Goal: Task Accomplishment & Management: Complete application form

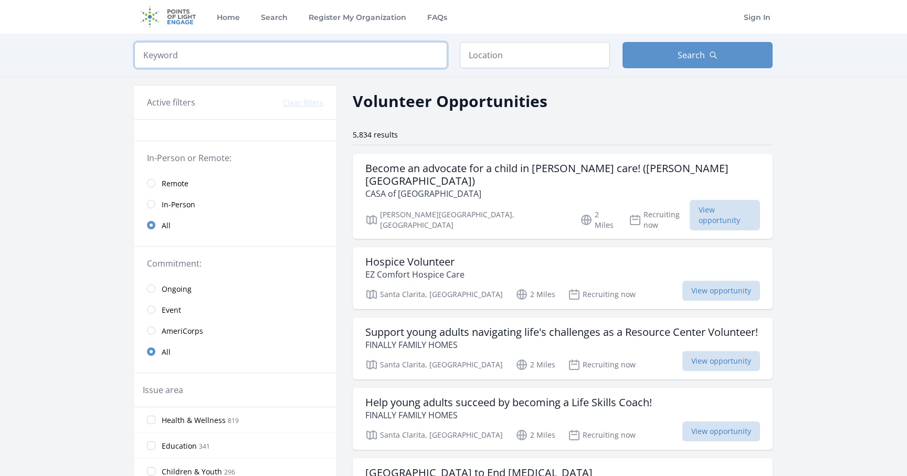
click at [323, 55] on input "search" at bounding box center [290, 55] width 313 height 26
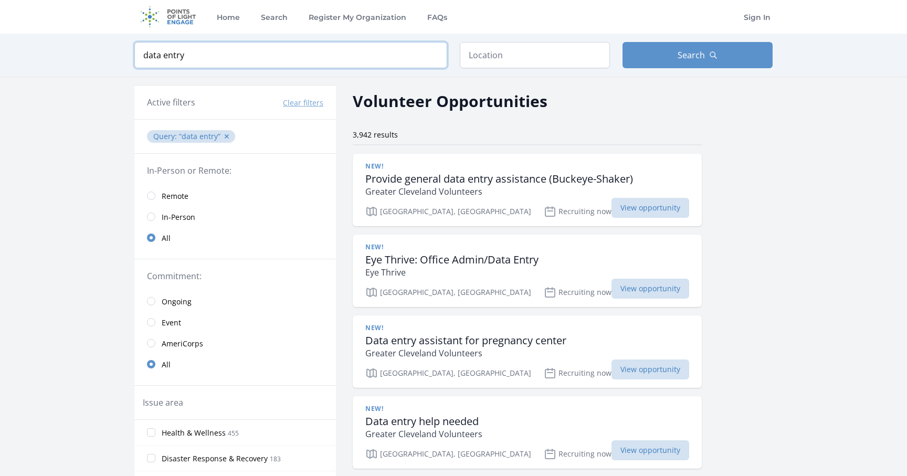
type input "data entry"
click at [534, 47] on input "text" at bounding box center [535, 55] width 150 height 26
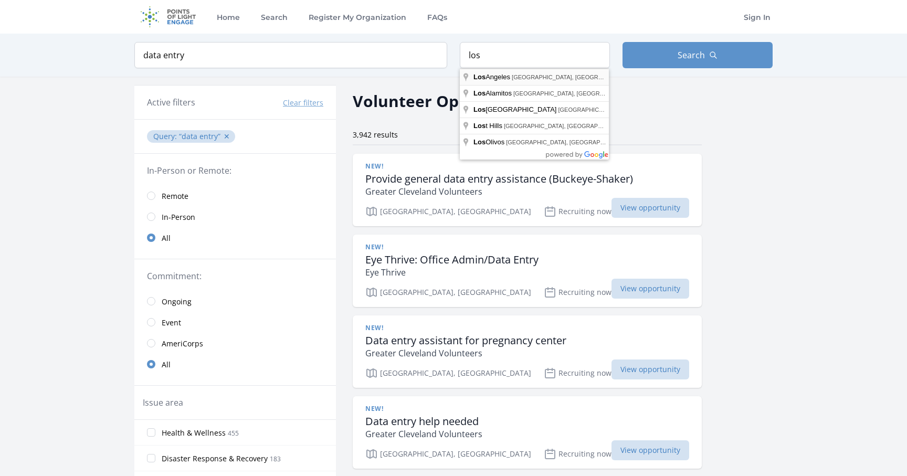
type input "Los Angeles, CA, USA"
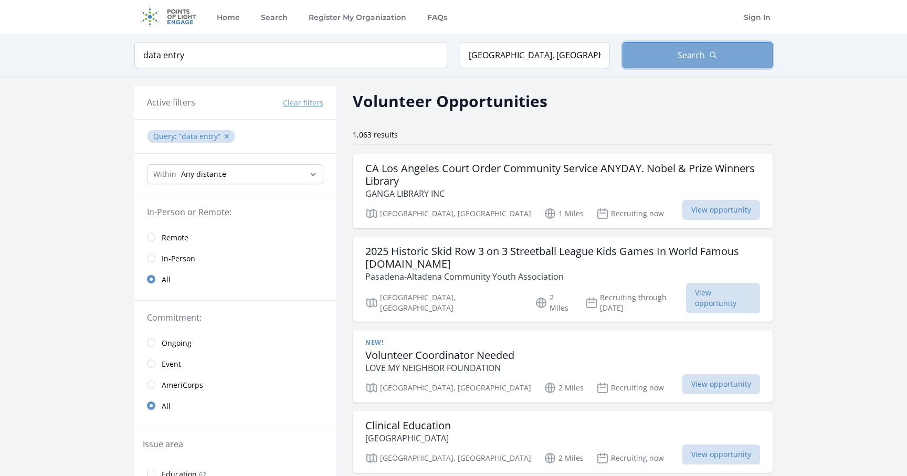
click at [687, 52] on span "Search" at bounding box center [690, 55] width 27 height 13
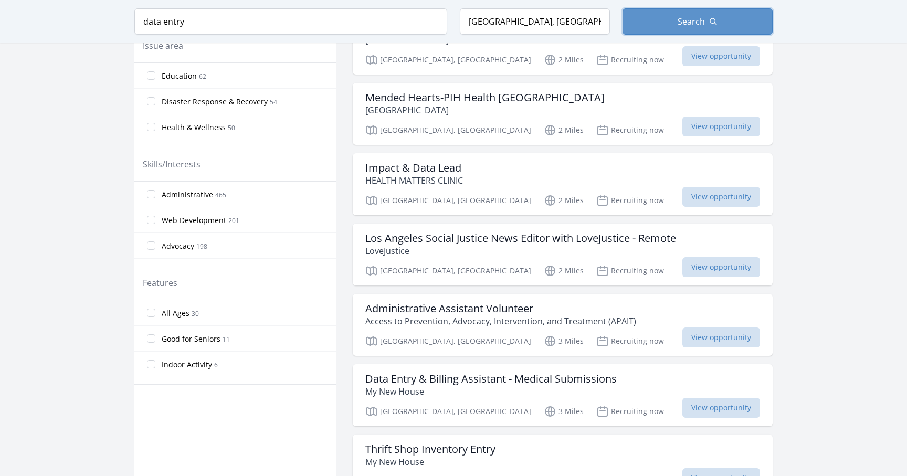
scroll to position [400, 0]
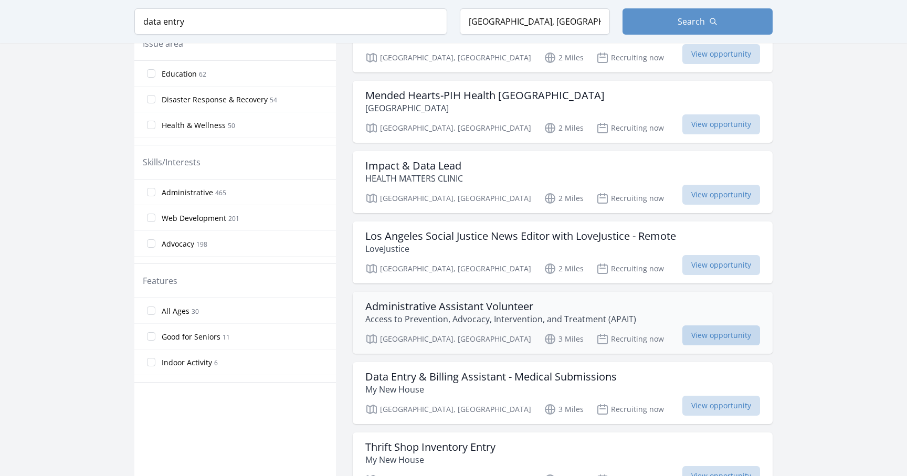
click at [707, 325] on span "View opportunity" at bounding box center [721, 335] width 78 height 20
click at [697, 396] on span "View opportunity" at bounding box center [721, 406] width 78 height 20
click at [704, 399] on span "View opportunity" at bounding box center [721, 406] width 78 height 20
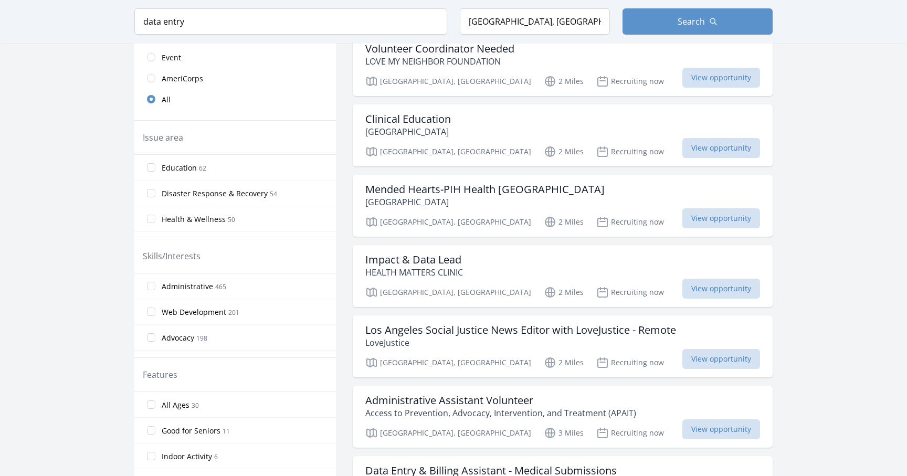
scroll to position [315, 0]
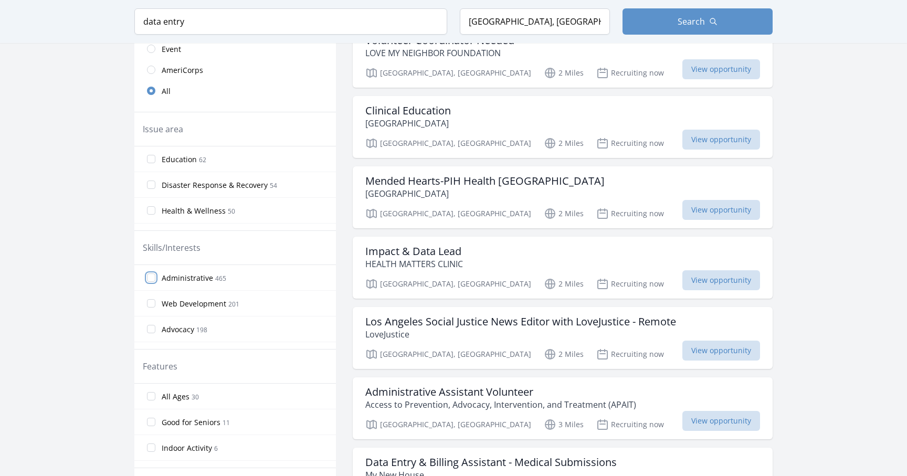
click at [151, 277] on input "Administrative 465" at bounding box center [151, 277] width 8 height 8
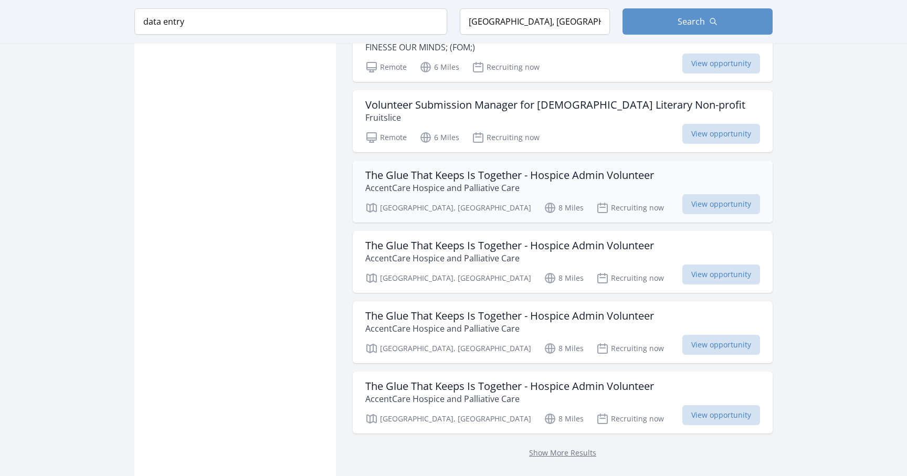
scroll to position [1167, 0]
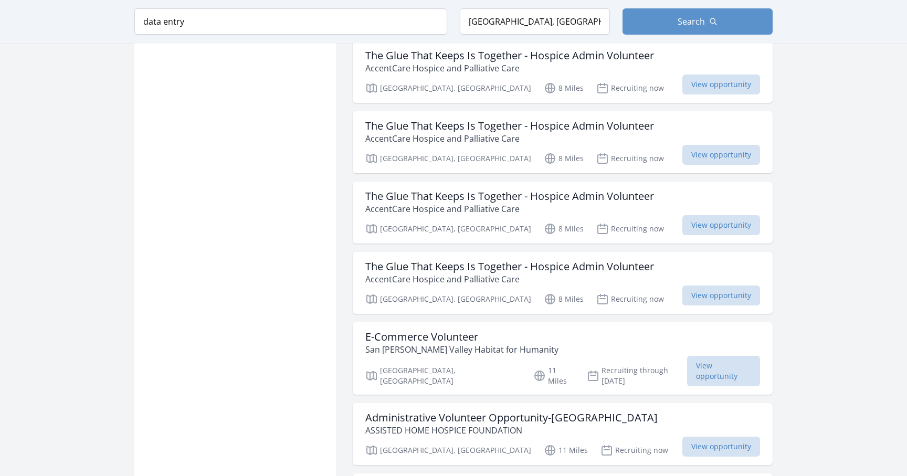
scroll to position [1278, 0]
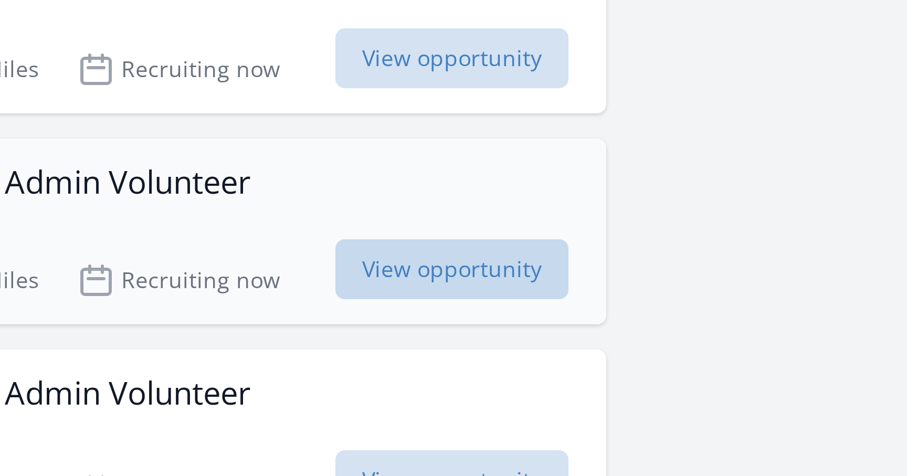
click at [750, 139] on span "View opportunity" at bounding box center [721, 149] width 78 height 20
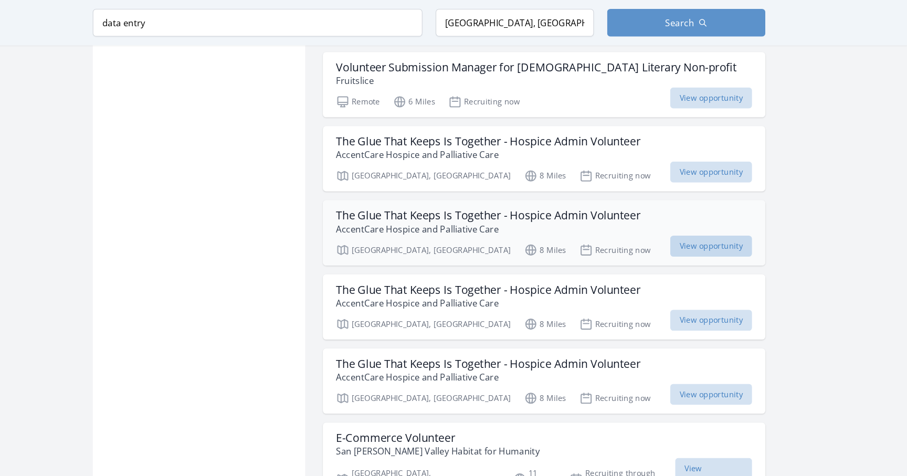
scroll to position [1181, 0]
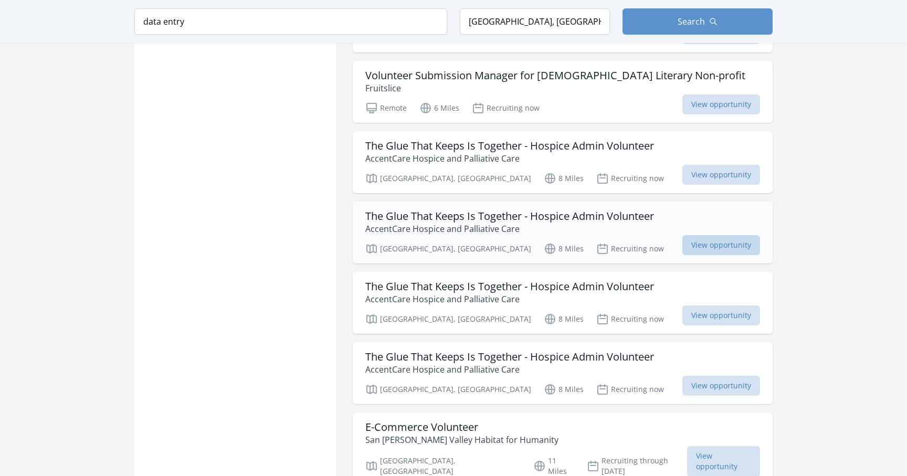
click at [707, 235] on span "View opportunity" at bounding box center [721, 245] width 78 height 20
click at [700, 167] on span "View opportunity" at bounding box center [721, 175] width 78 height 20
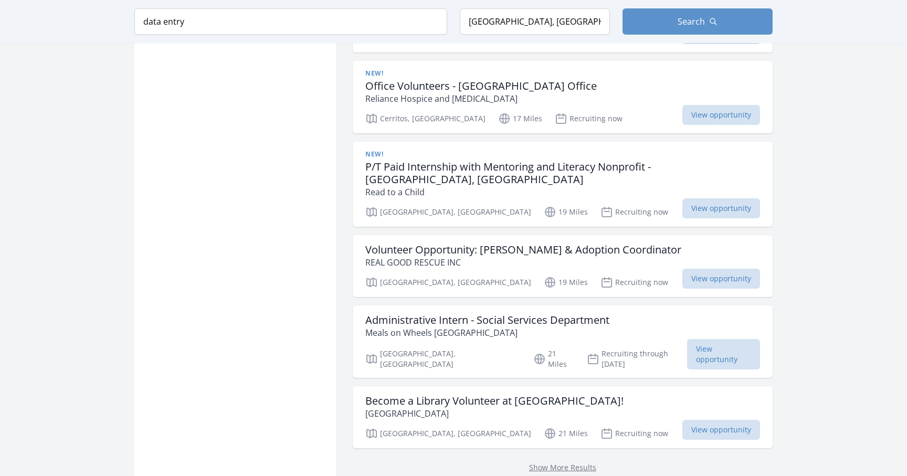
scroll to position [2682, 0]
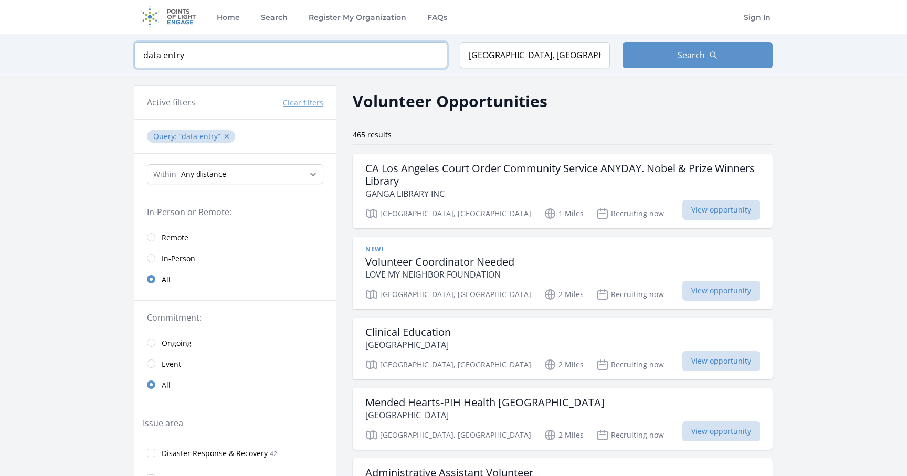
click at [202, 59] on input "data entry" at bounding box center [290, 55] width 313 height 26
type input "d"
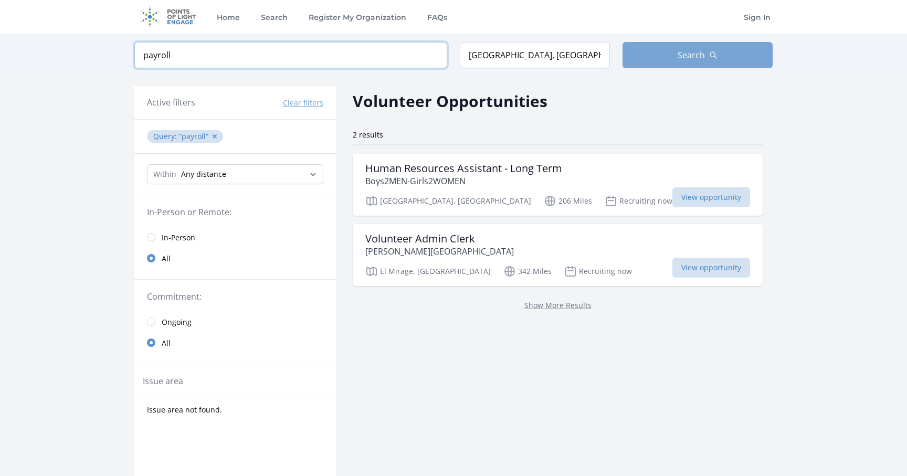
type input "payroll"
click at [670, 63] on button "Search" at bounding box center [697, 55] width 150 height 26
click at [313, 173] on select "Any distance , 5 Miles , 20 Miles , 50 Miles , 100 Miles" at bounding box center [235, 174] width 176 height 20
select select "32186"
click at [147, 164] on select "Any distance , 5 Miles , 20 Miles , 50 Miles , 100 Miles" at bounding box center [235, 174] width 176 height 20
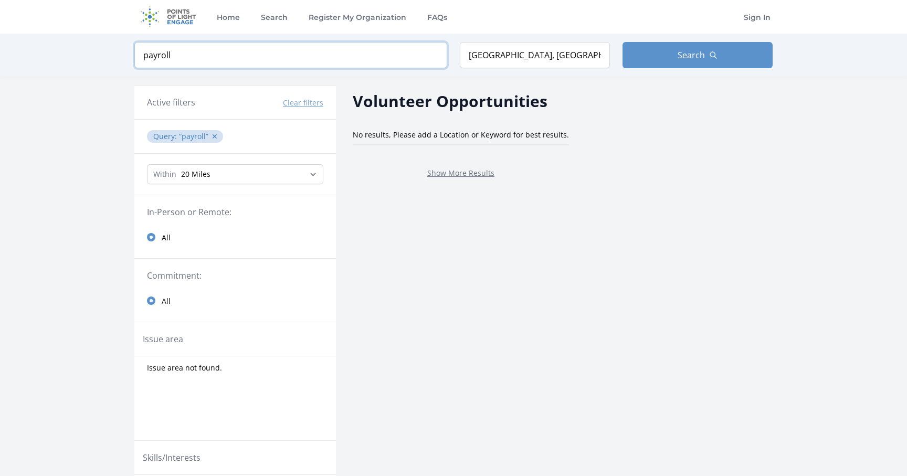
click at [364, 61] on input "payroll" at bounding box center [290, 55] width 313 height 26
type input "p"
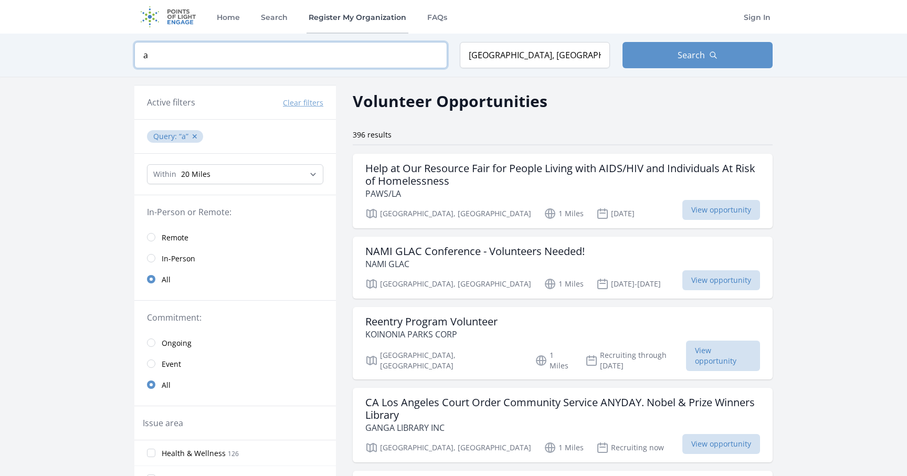
type input "a"
click at [390, 51] on input "a" at bounding box center [290, 55] width 313 height 26
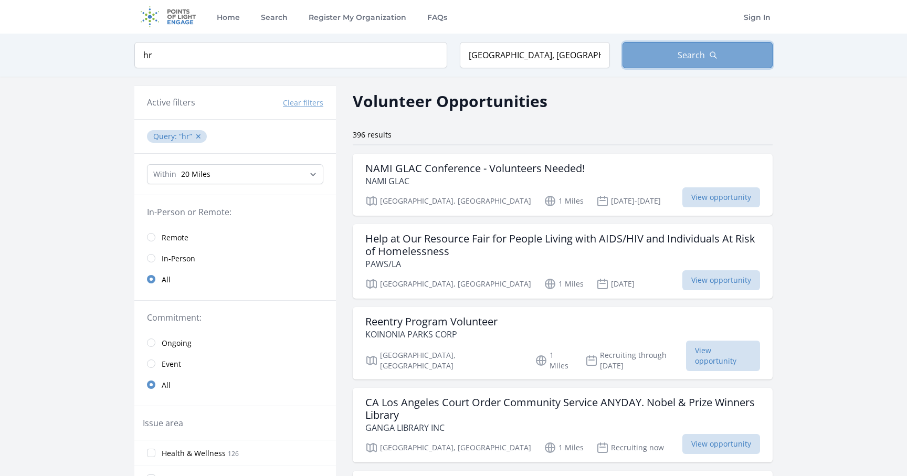
click at [677, 56] on button "Search" at bounding box center [697, 55] width 150 height 26
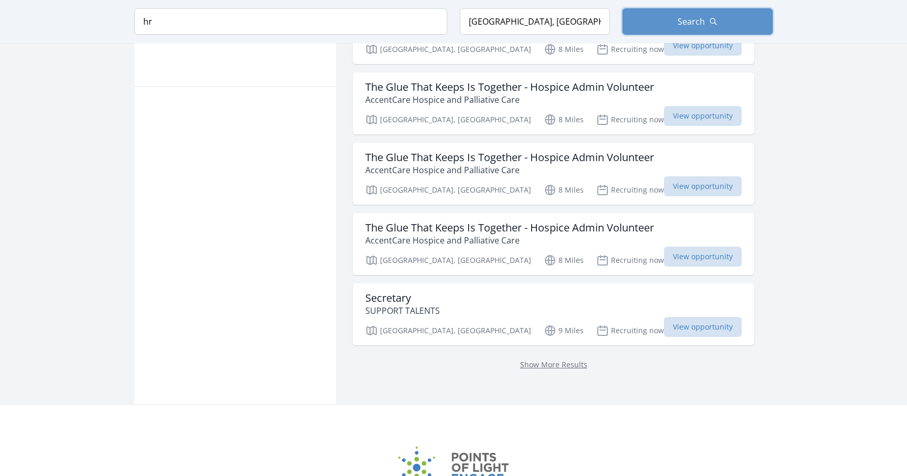
scroll to position [655, 0]
click at [535, 365] on link "Show More Results" at bounding box center [553, 363] width 67 height 10
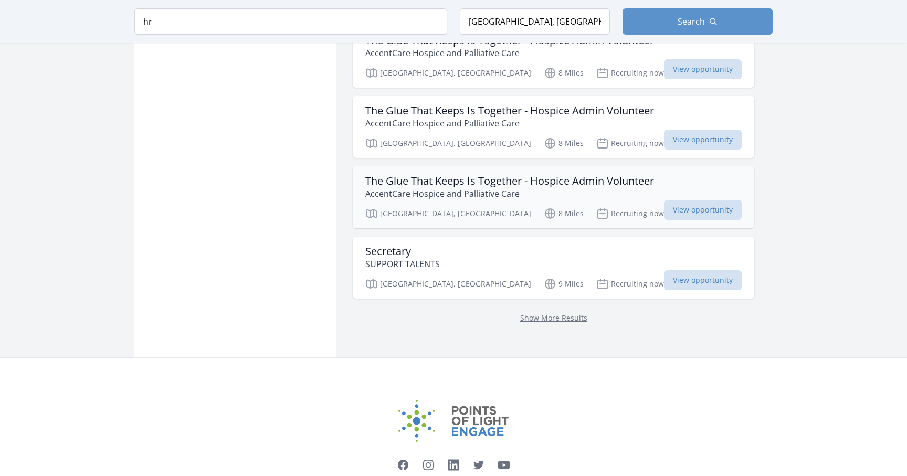
scroll to position [703, 0]
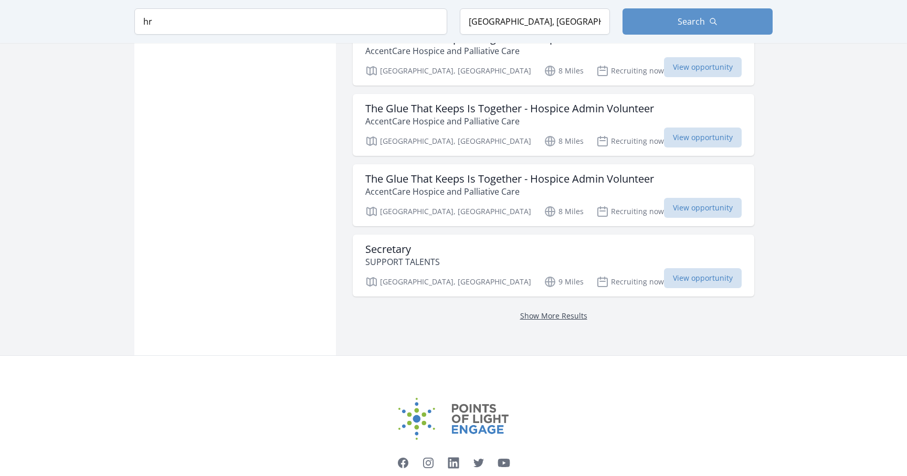
click at [532, 318] on link "Show More Results" at bounding box center [553, 316] width 67 height 10
click at [530, 314] on link "Show More Results" at bounding box center [553, 316] width 67 height 10
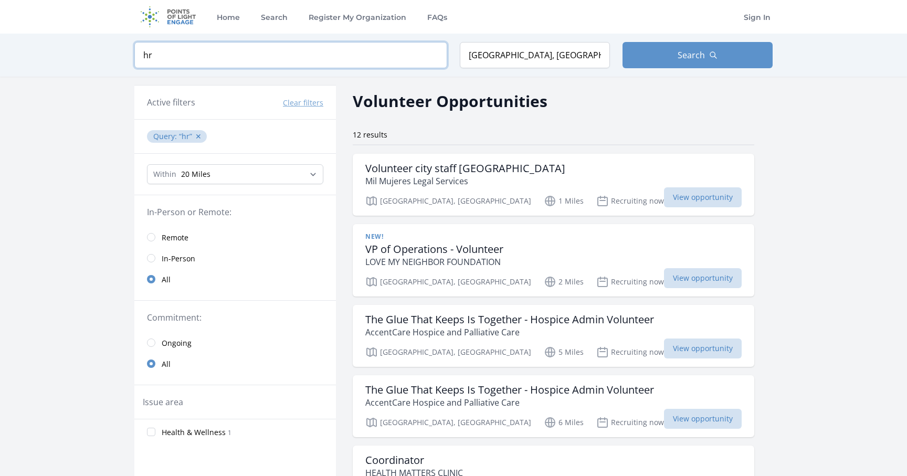
click at [215, 55] on input "hr" at bounding box center [290, 55] width 313 height 26
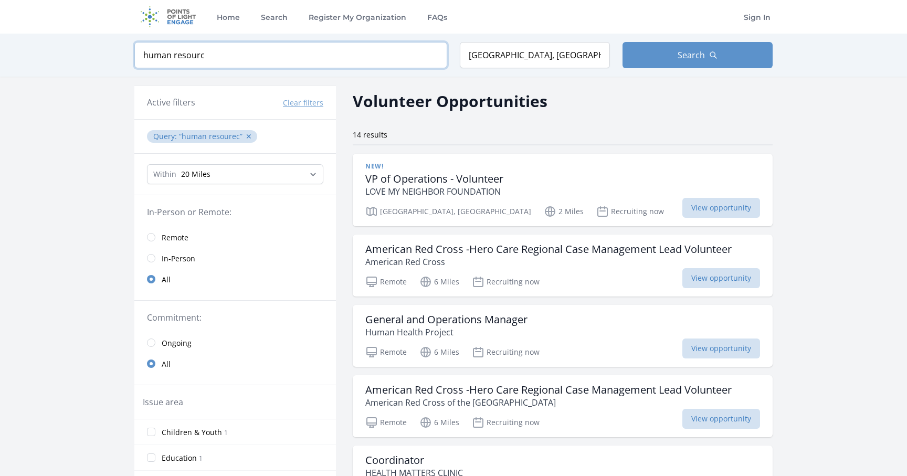
type input "human resource"
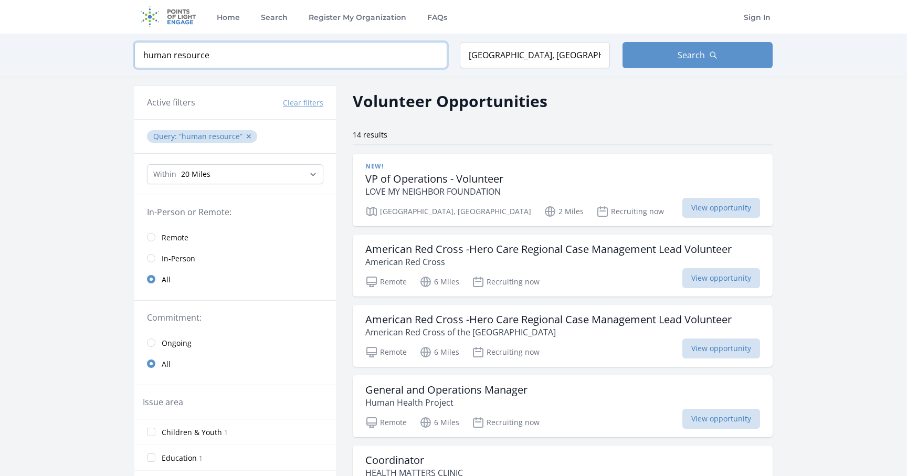
click at [434, 54] on input "human resource" at bounding box center [290, 55] width 313 height 26
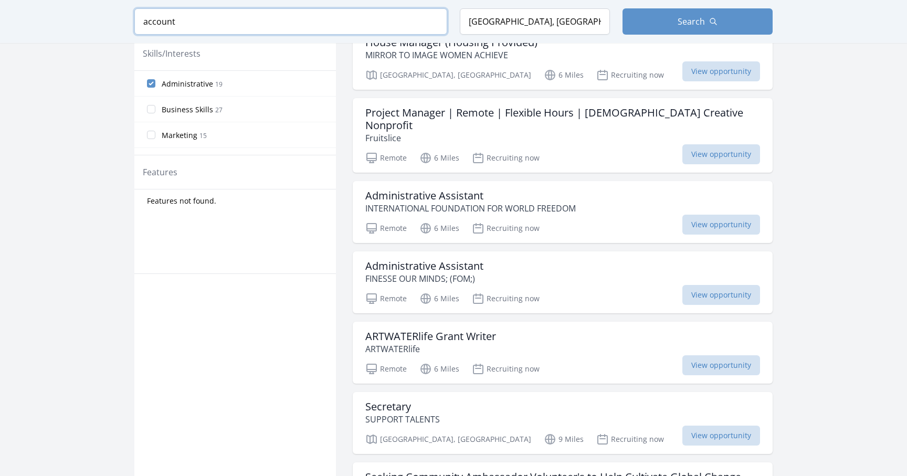
scroll to position [495, 0]
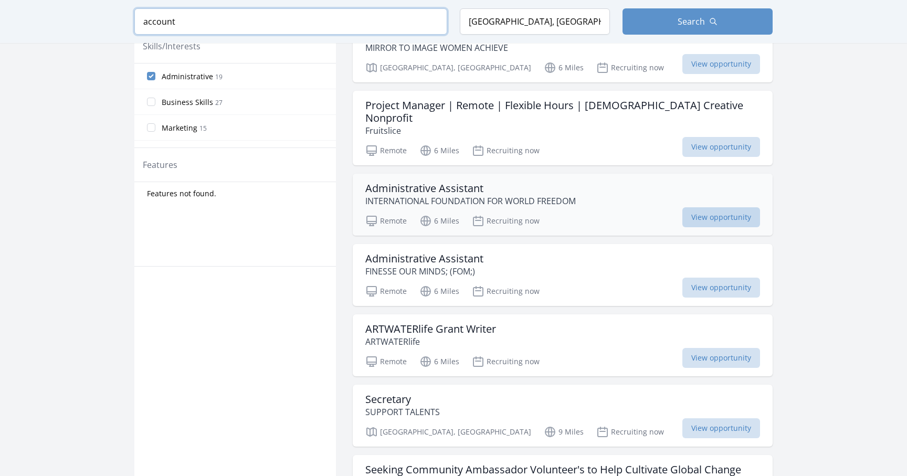
type input "account"
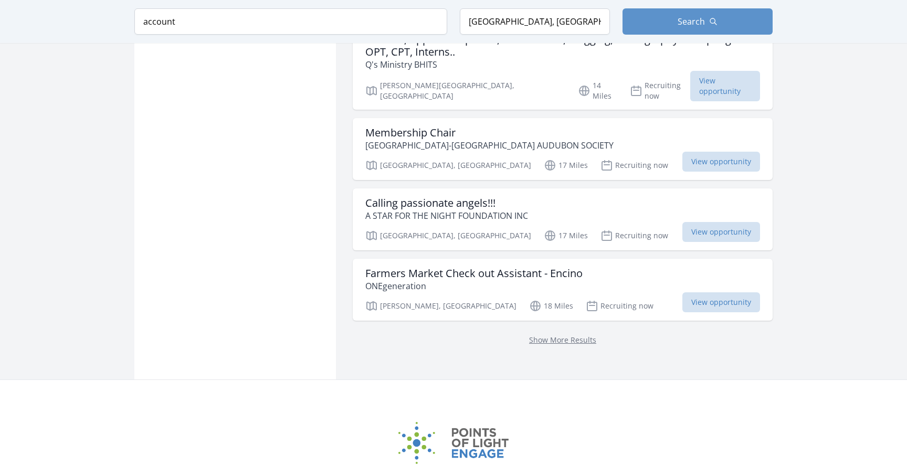
scroll to position [1211, 0]
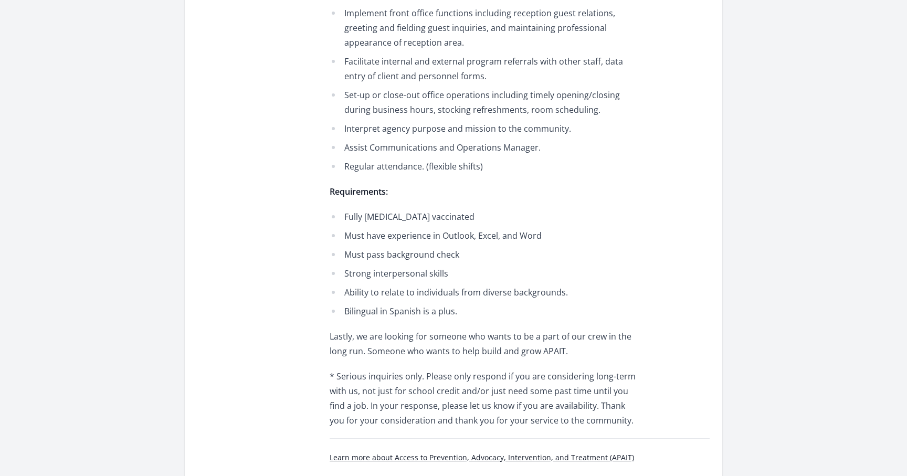
scroll to position [570, 0]
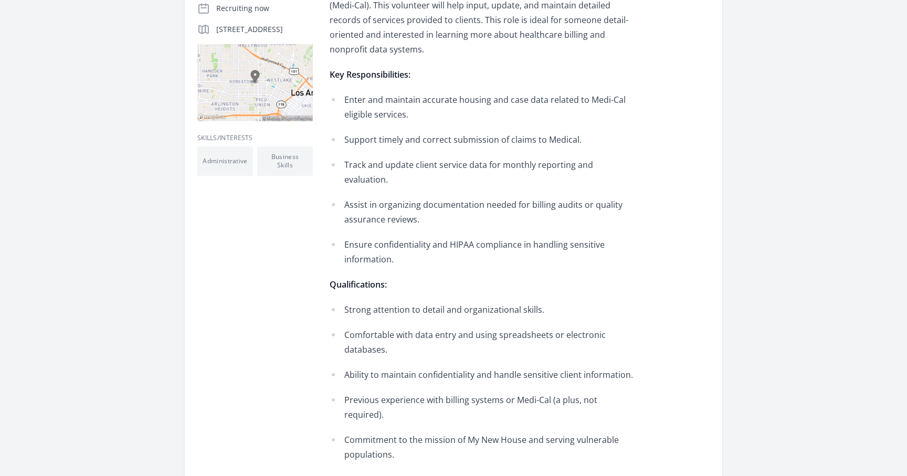
scroll to position [281, 0]
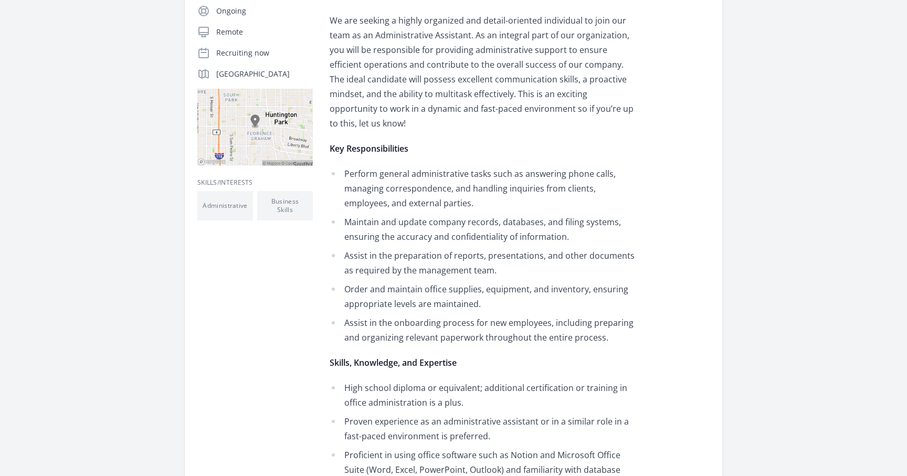
scroll to position [216, 0]
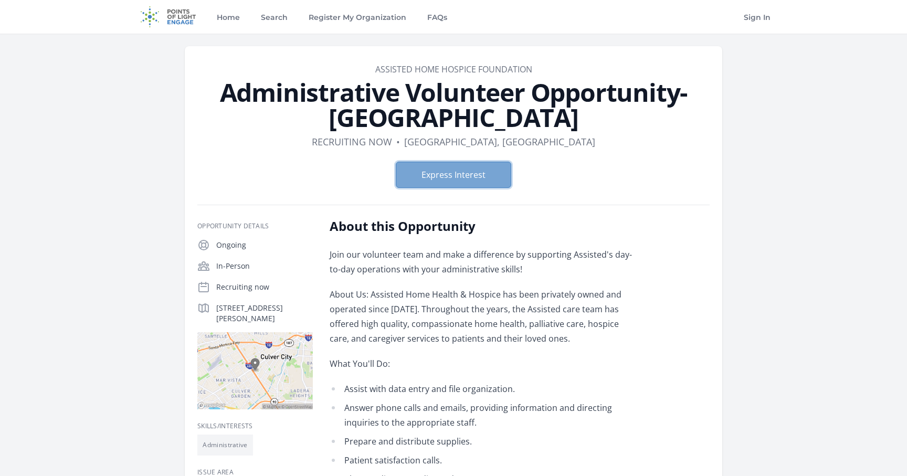
click at [484, 176] on button "Express Interest" at bounding box center [453, 175] width 115 height 26
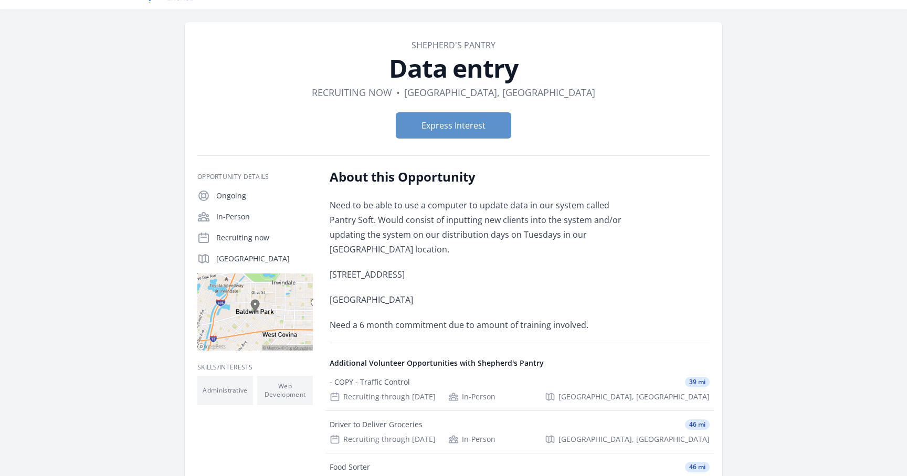
scroll to position [46, 0]
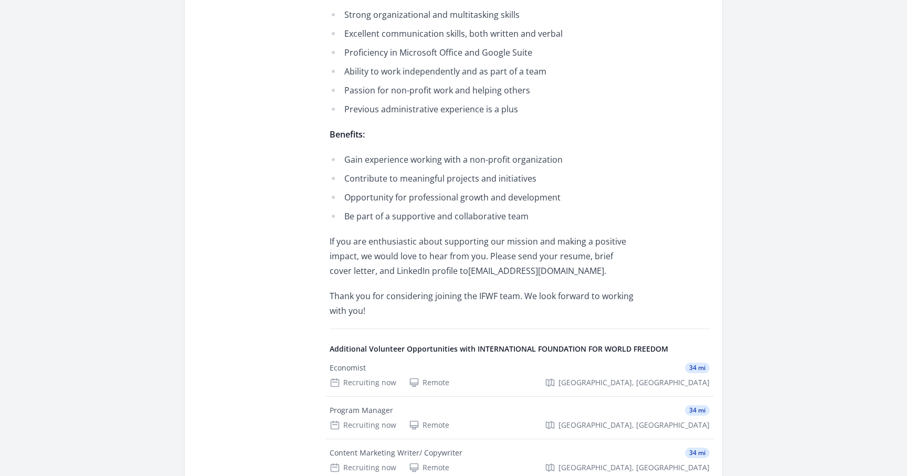
scroll to position [580, 0]
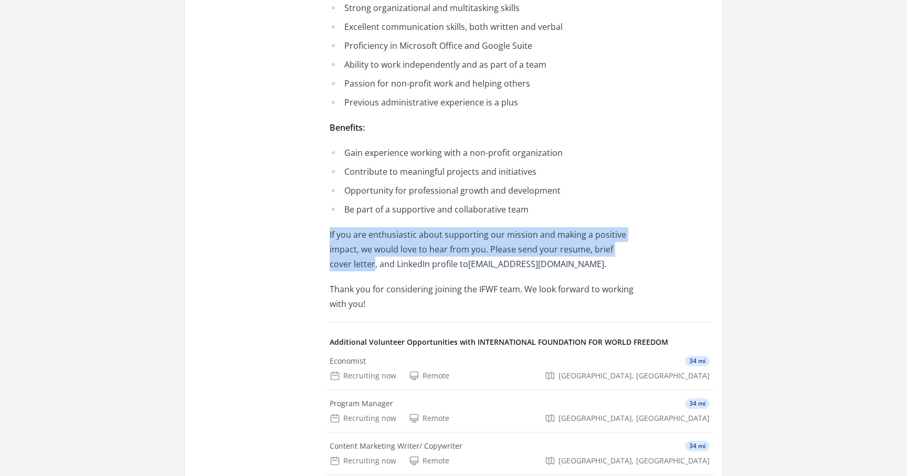
drag, startPoint x: 330, startPoint y: 233, endPoint x: 351, endPoint y: 262, distance: 35.7
click at [351, 262] on p "If you are enthusiastic about supporting our mission and making a positive impa…" at bounding box center [483, 249] width 307 height 44
copy p "If you are enthusiastic about supporting our mission and making a positive impa…"
